Goal: Navigation & Orientation: Find specific page/section

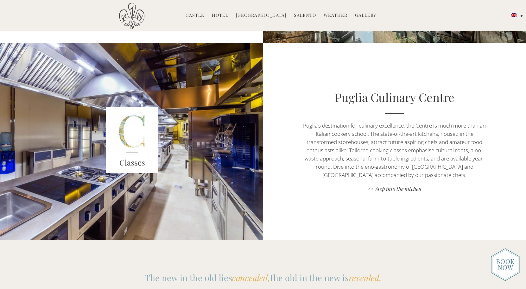
scroll to position [593, 0]
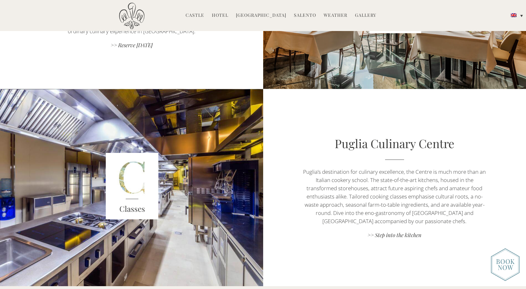
click at [221, 16] on link "Hotel" at bounding box center [220, 15] width 16 height 7
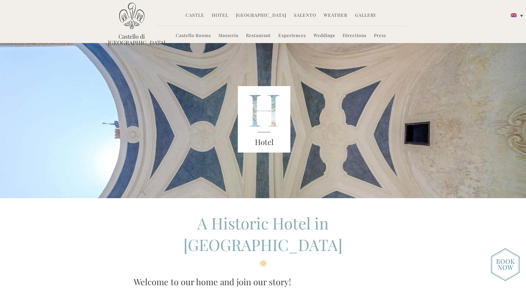
click at [298, 37] on link "Experiences" at bounding box center [292, 35] width 28 height 7
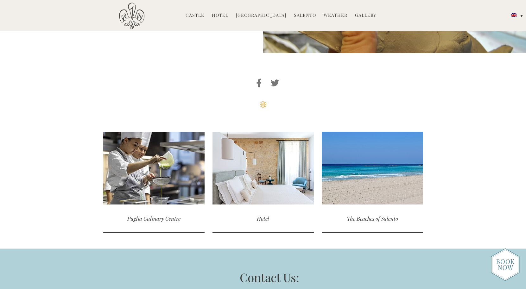
scroll to position [2114, 0]
